Goal: Use online tool/utility

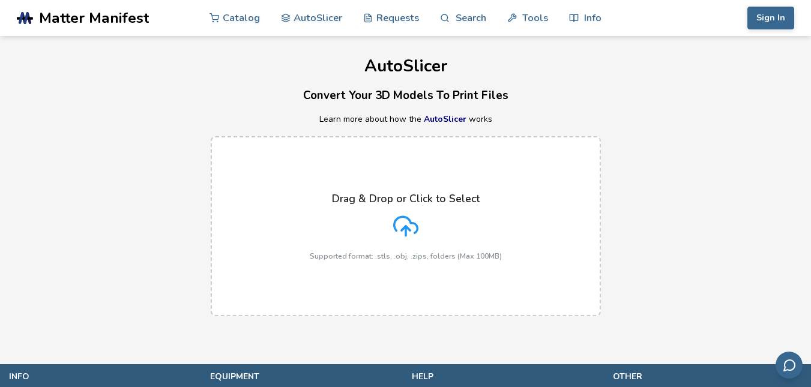
click at [725, 152] on div "Drag & Drop or Click to Select Supported format: .stls, .obj, .zips, folders (M…" at bounding box center [405, 226] width 811 height 204
click at [408, 237] on icon at bounding box center [405, 226] width 25 height 25
click at [0, 0] on input "Drag & Drop or Click to Select Supported format: .stls, .obj, .zips, folders (M…" at bounding box center [0, 0] width 0 height 0
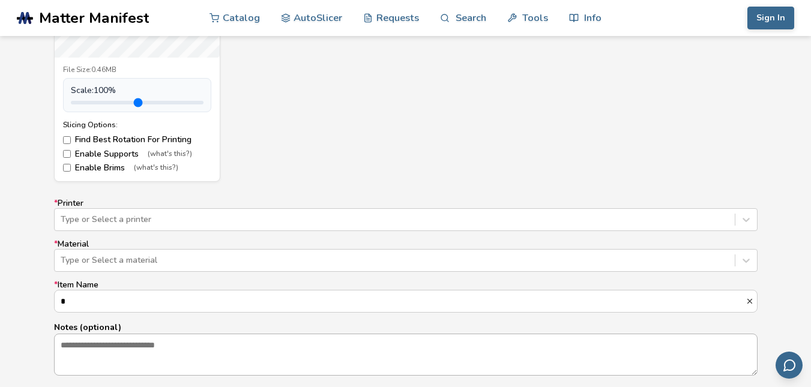
scroll to position [481, 0]
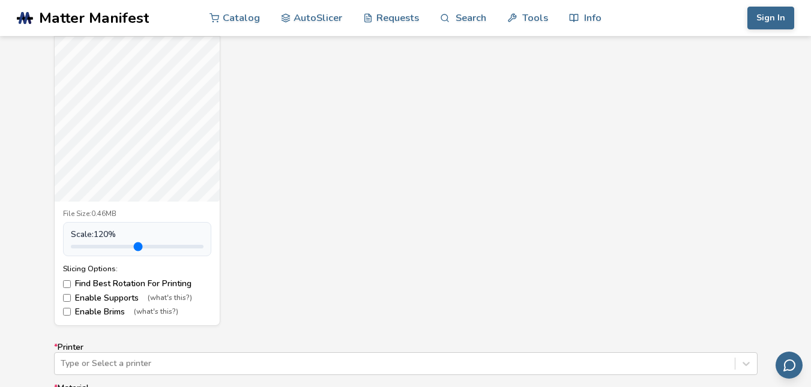
drag, startPoint x: 97, startPoint y: 246, endPoint x: 105, endPoint y: 247, distance: 7.9
type input "***"
click at [104, 246] on input "range" at bounding box center [137, 247] width 133 height 4
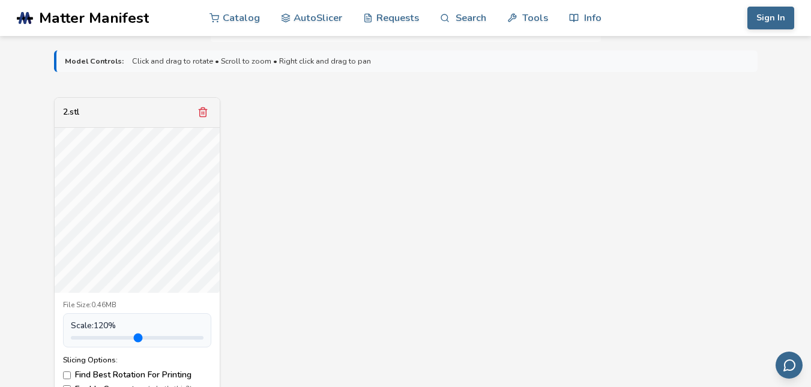
scroll to position [360, 0]
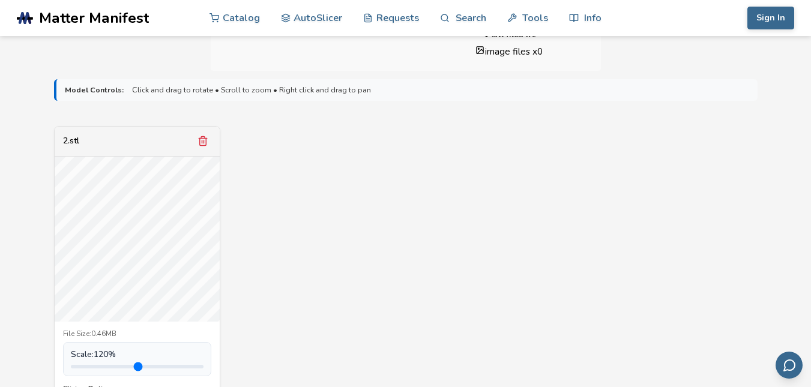
click at [64, 141] on div "2.stl" at bounding box center [71, 141] width 16 height 10
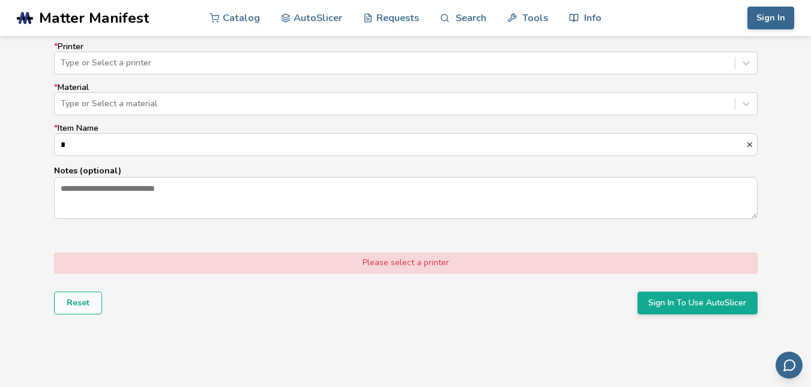
scroll to position [781, 0]
click at [714, 300] on button "Sign In To Use AutoSlicer" at bounding box center [698, 304] width 120 height 23
